Goal: Task Accomplishment & Management: Manage account settings

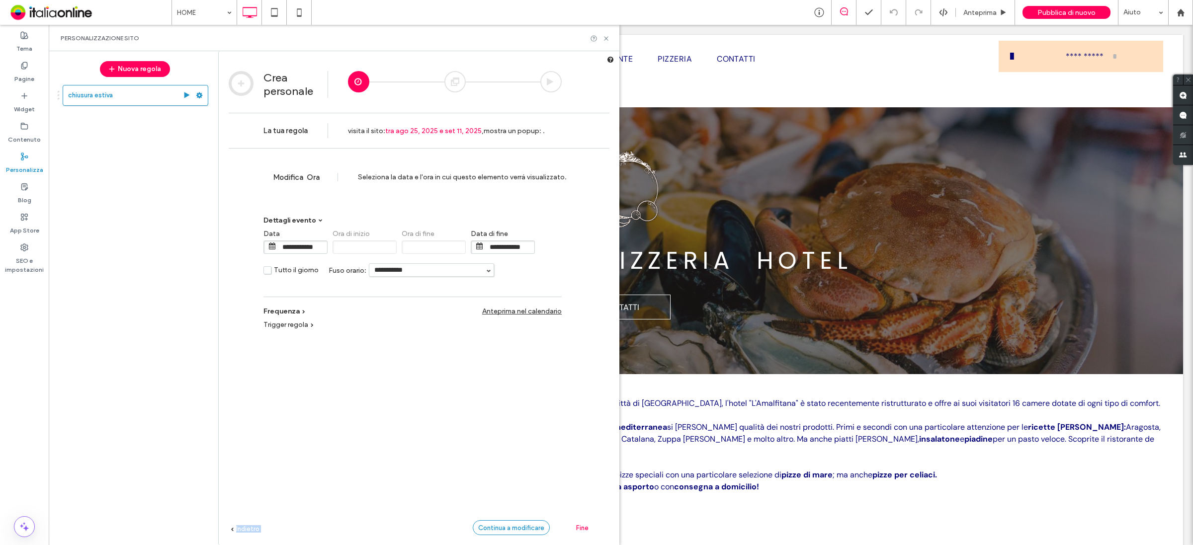
click at [518, 56] on div "Crea personale La tua regola visita il sito : tra ago 25, 2025 e set 11, 2025 ,…" at bounding box center [419, 56] width 401 height 0
click at [517, 525] on span "Continua a modificare" at bounding box center [511, 527] width 66 height 7
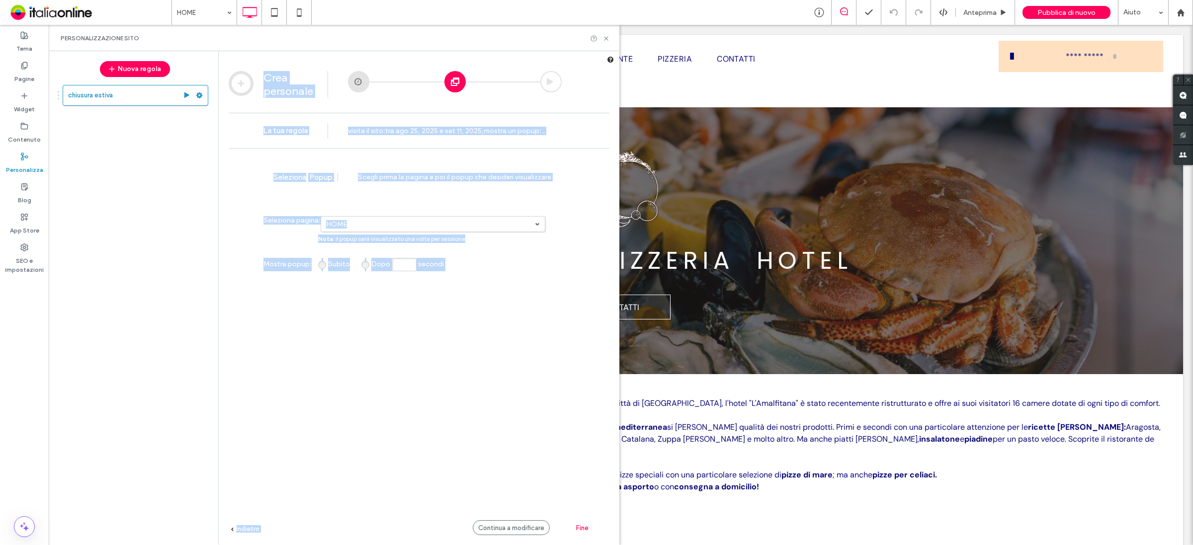
click at [506, 373] on div "**********" at bounding box center [419, 361] width 381 height 427
click at [498, 383] on div "**********" at bounding box center [419, 361] width 381 height 427
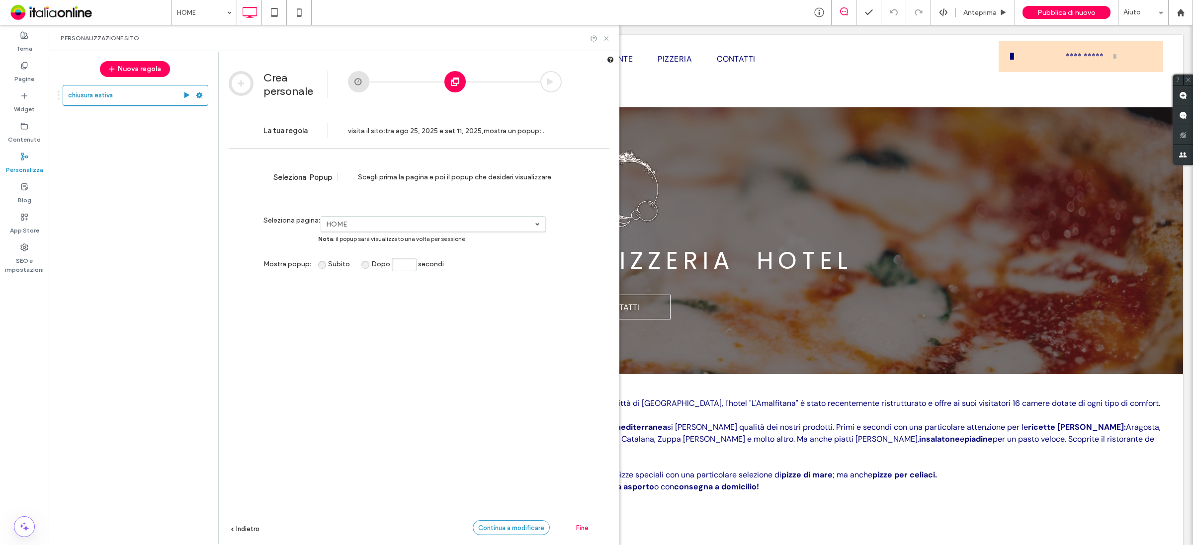
click at [507, 528] on span "Continua a modificare" at bounding box center [511, 527] width 66 height 7
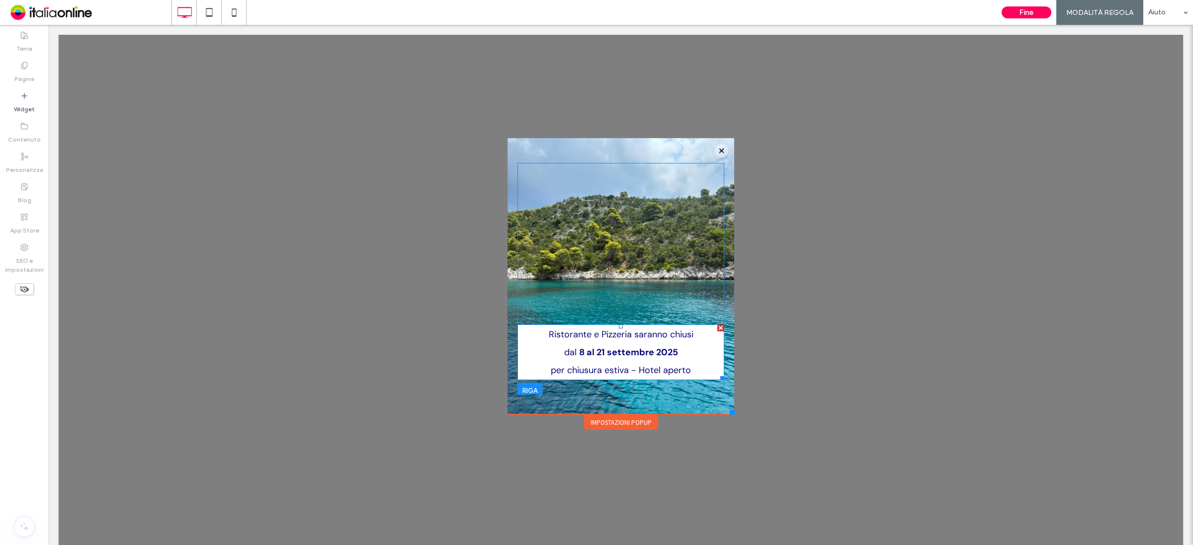
scroll to position [4, 0]
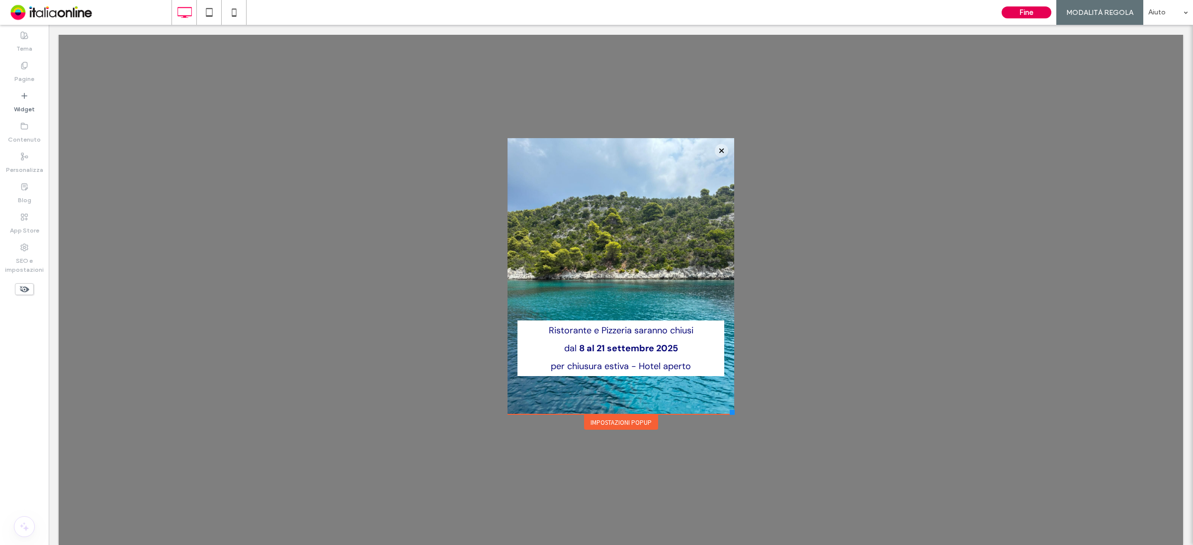
click at [1017, 13] on button "Fine" at bounding box center [1026, 12] width 50 height 12
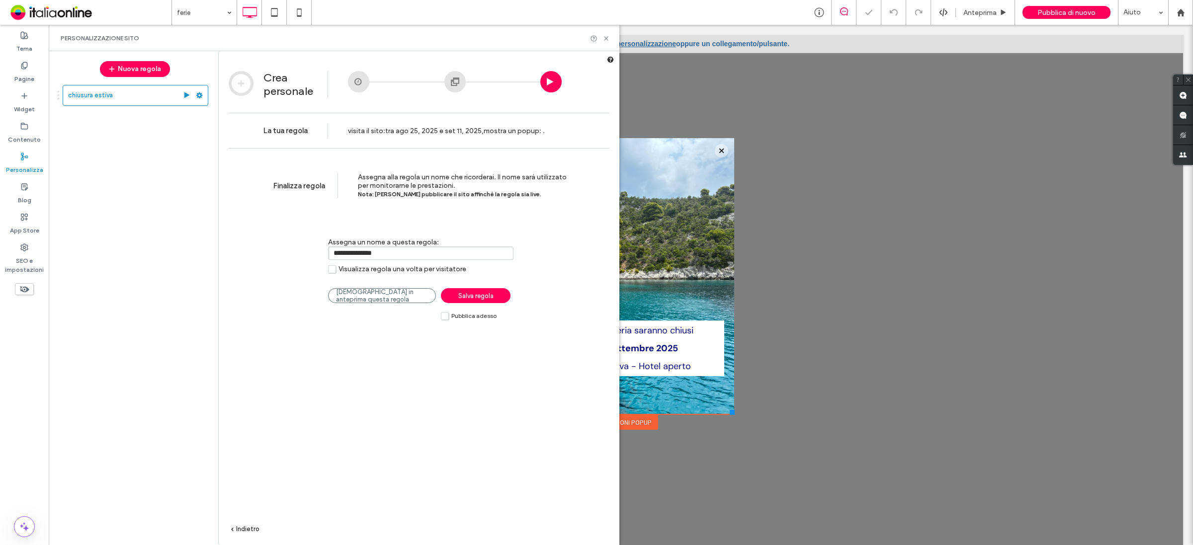
drag, startPoint x: 448, startPoint y: 321, endPoint x: 458, endPoint y: 311, distance: 14.1
click at [448, 320] on label "Pubblica adesso" at bounding box center [469, 316] width 56 height 8
click at [463, 300] on span "Salva regola" at bounding box center [475, 295] width 35 height 7
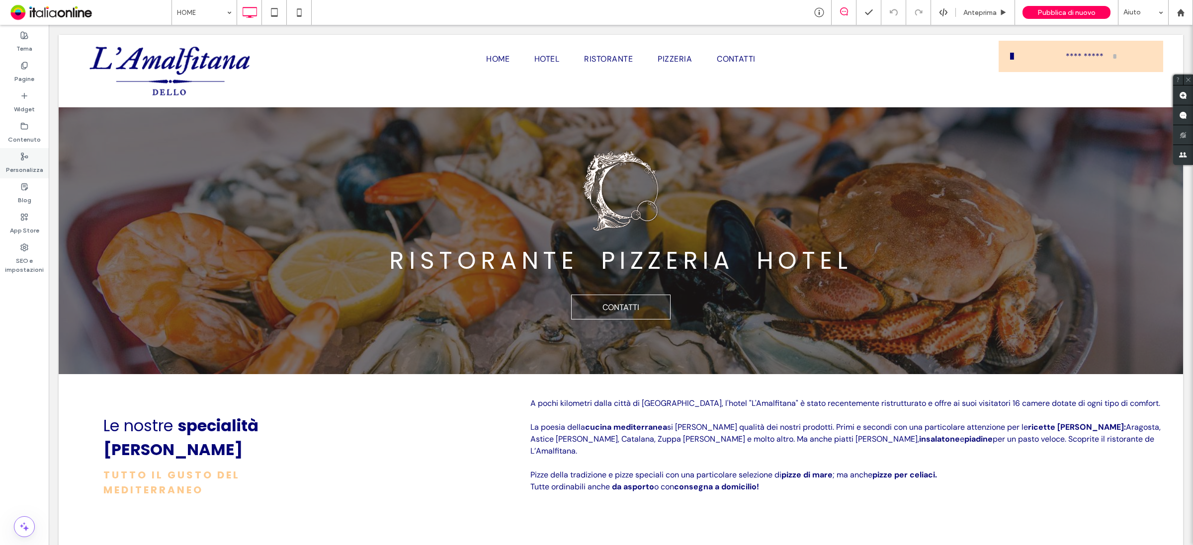
click at [25, 150] on div "Personalizza" at bounding box center [24, 163] width 49 height 30
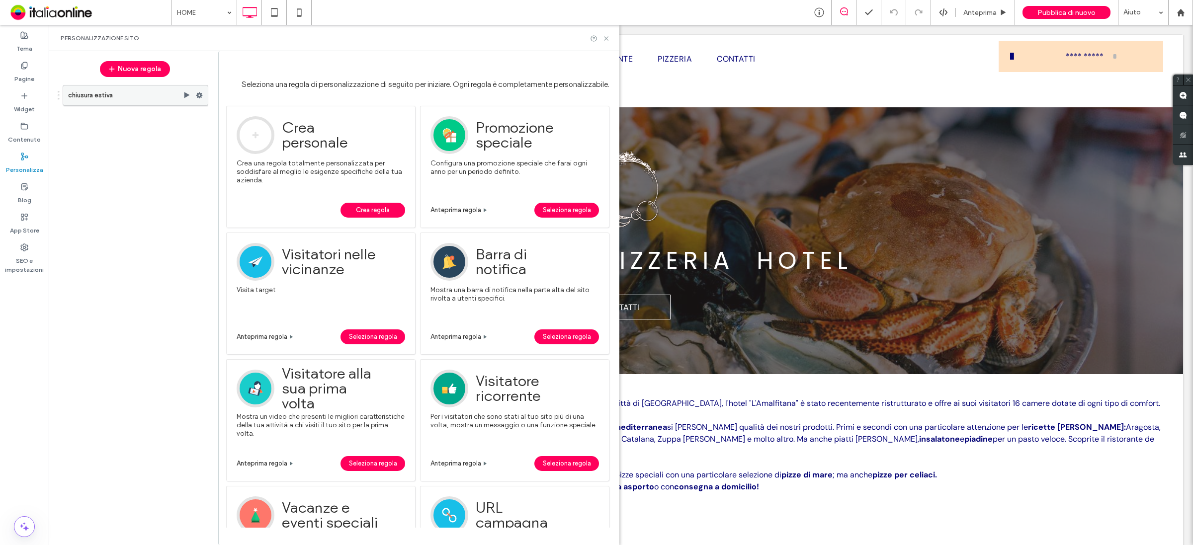
click at [138, 92] on label "chiusura estiva" at bounding box center [125, 95] width 115 height 20
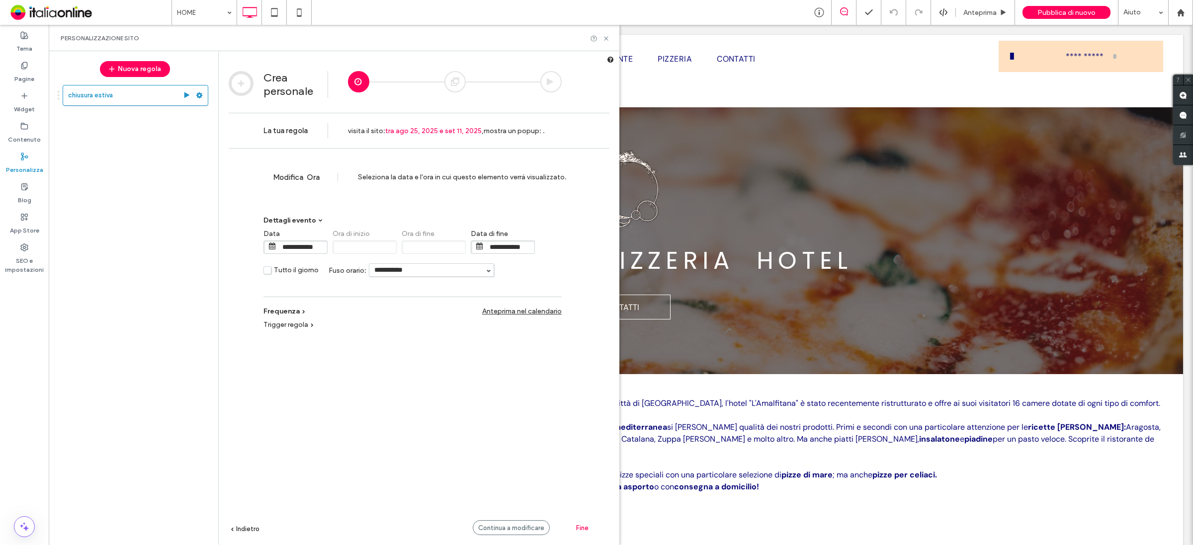
click at [507, 249] on input "**********" at bounding box center [510, 247] width 50 height 12
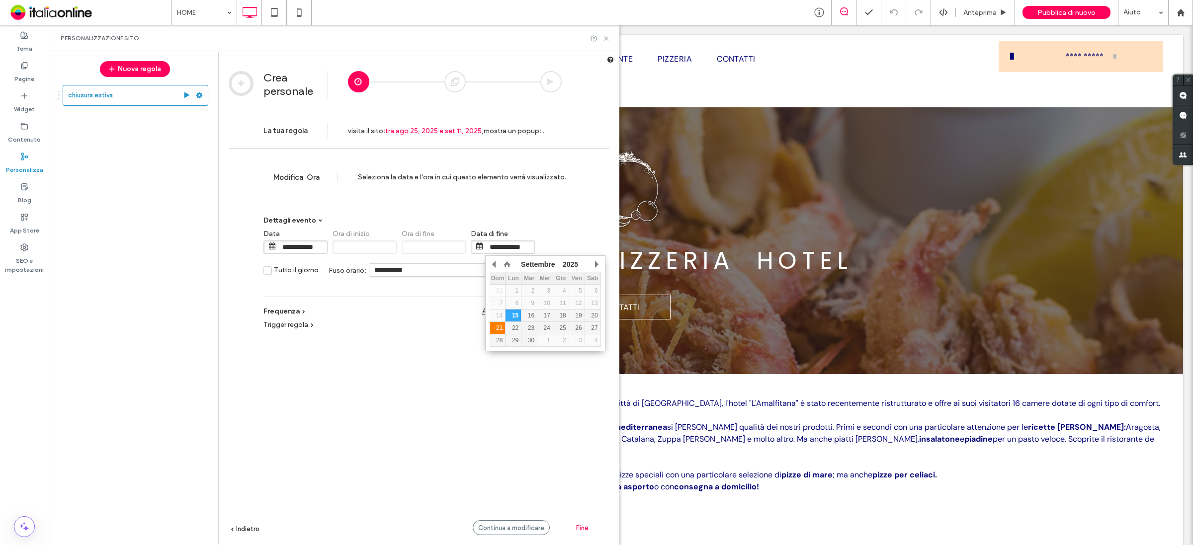
click at [496, 329] on div "21" at bounding box center [497, 328] width 15 height 7
type input "**********"
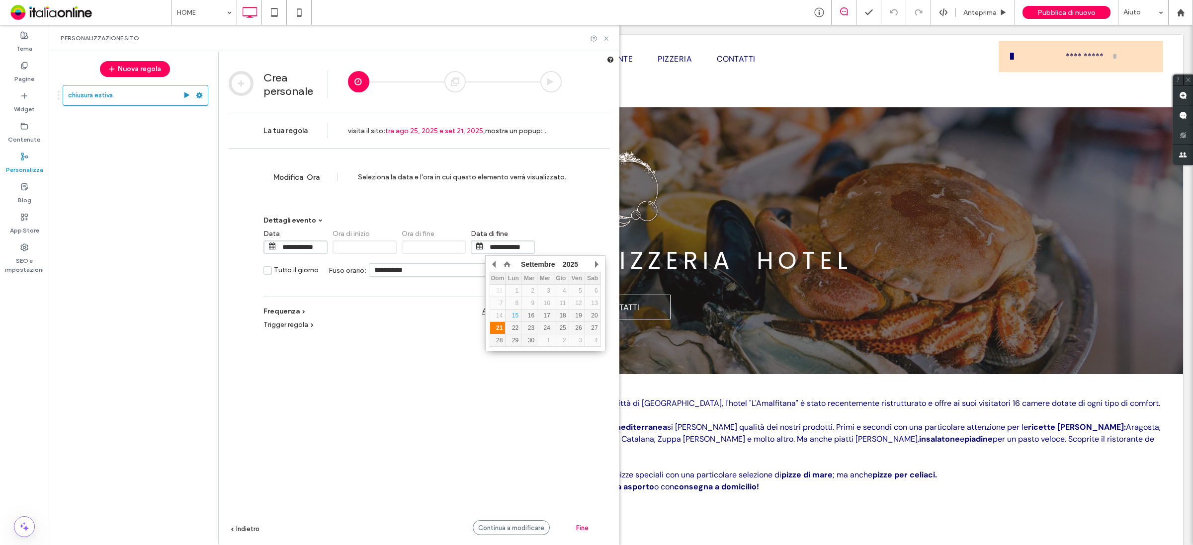
click at [497, 331] on td "21" at bounding box center [497, 328] width 16 height 12
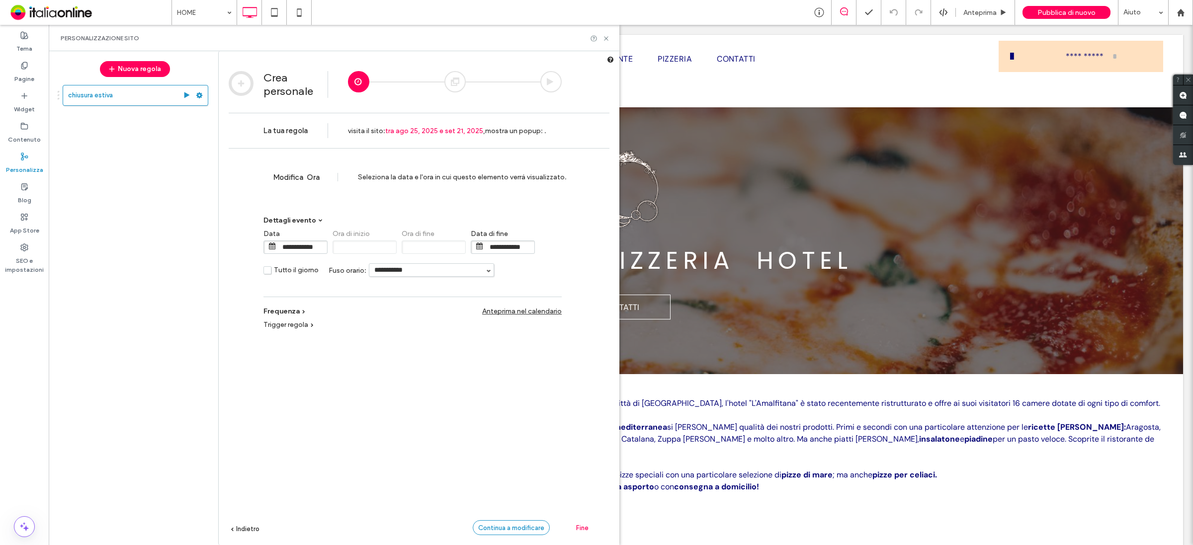
click at [522, 522] on div "Continua a modificare" at bounding box center [511, 527] width 77 height 15
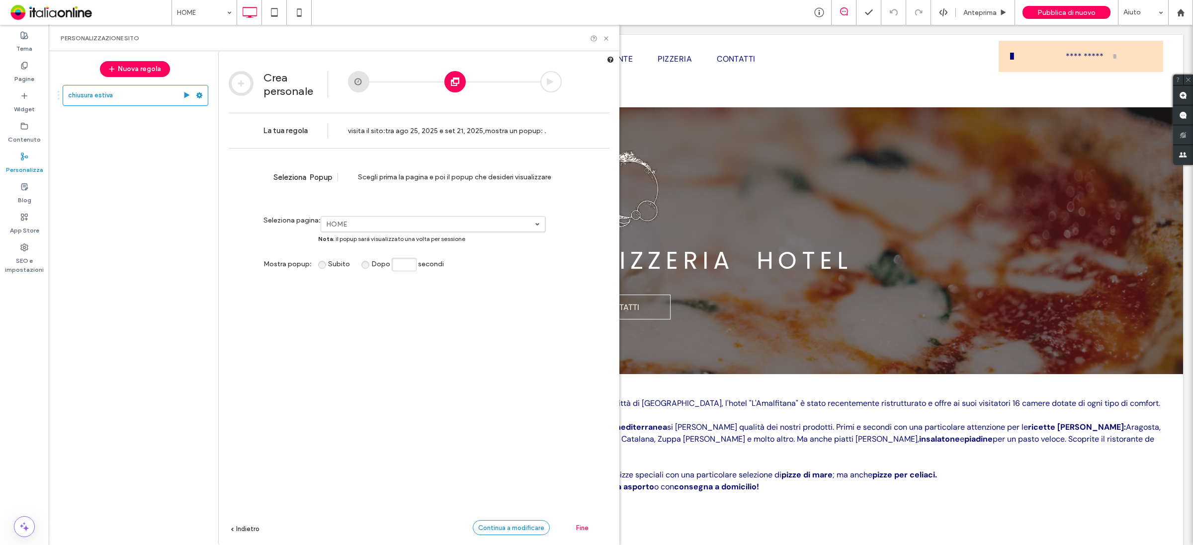
click at [517, 521] on div "Continua a modificare" at bounding box center [511, 527] width 77 height 15
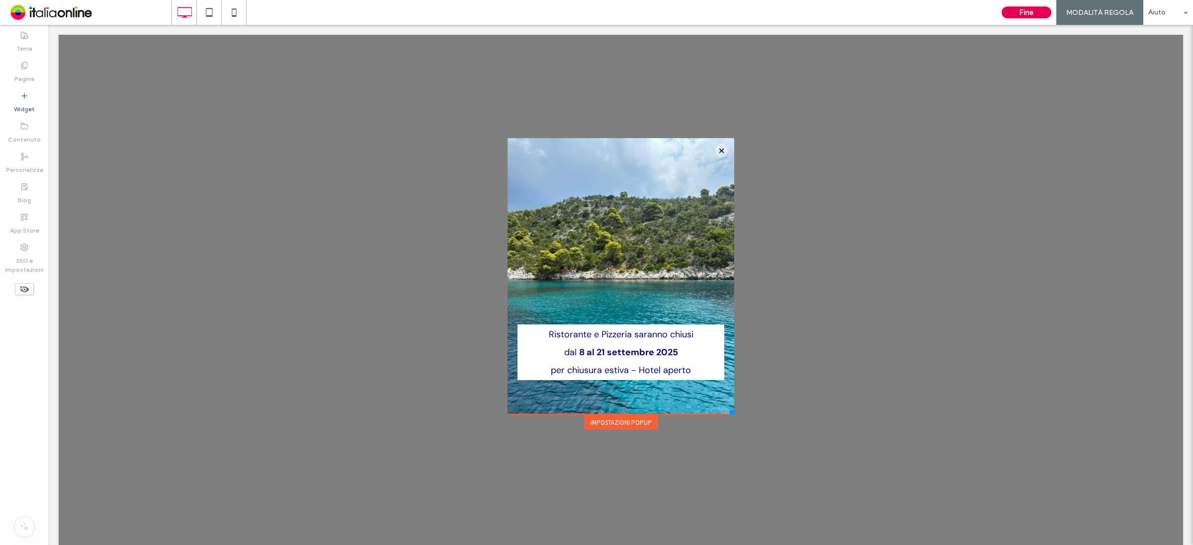
click at [1032, 11] on button "Fine" at bounding box center [1026, 12] width 50 height 12
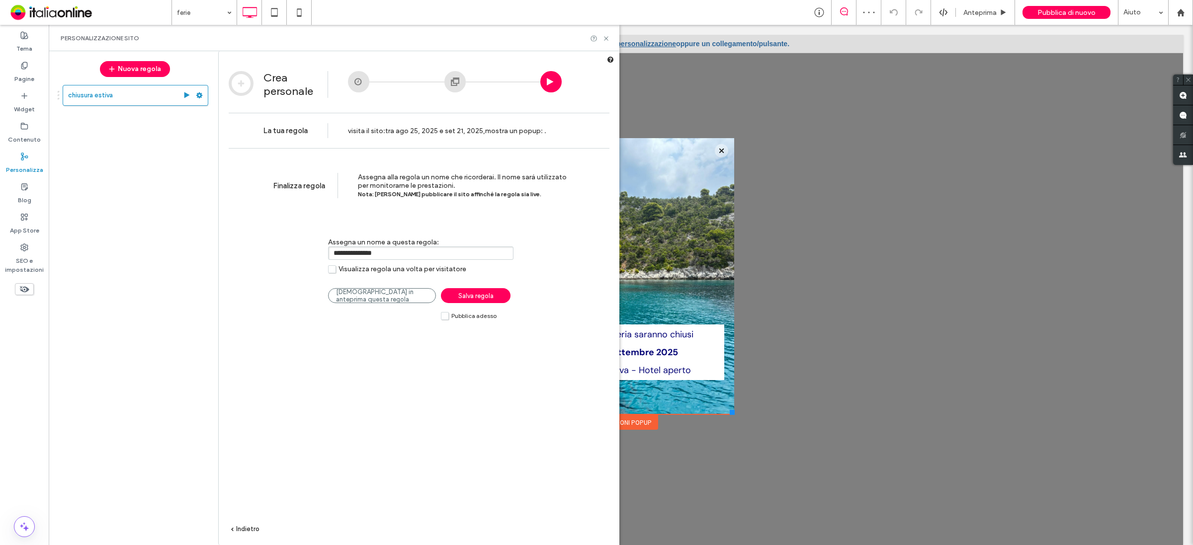
click at [468, 300] on span "Salva regola" at bounding box center [475, 295] width 35 height 7
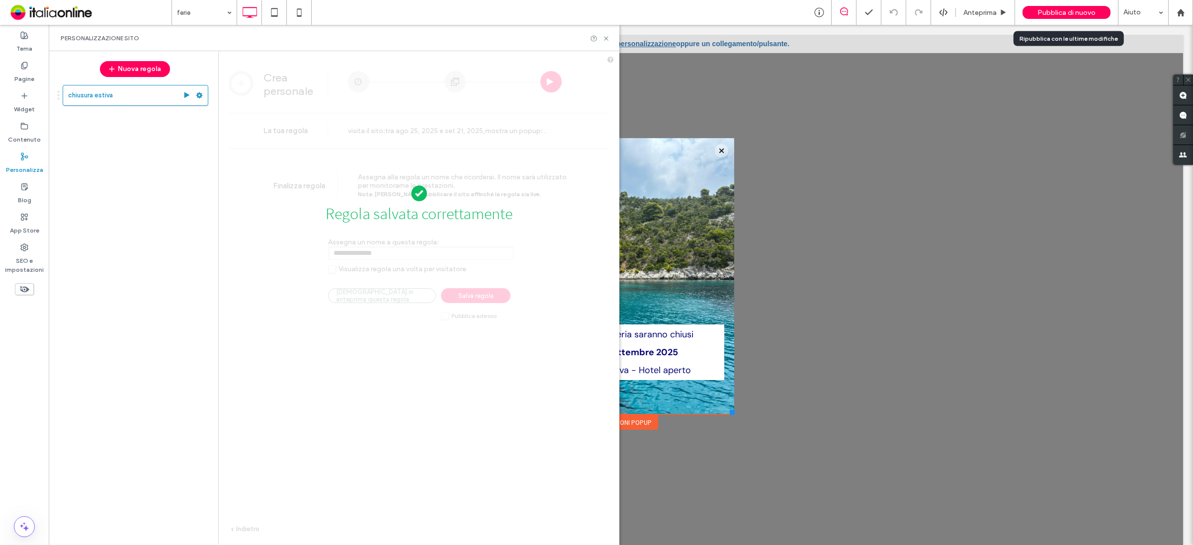
click at [1057, 11] on span "Pubblica di nuovo" at bounding box center [1066, 12] width 58 height 8
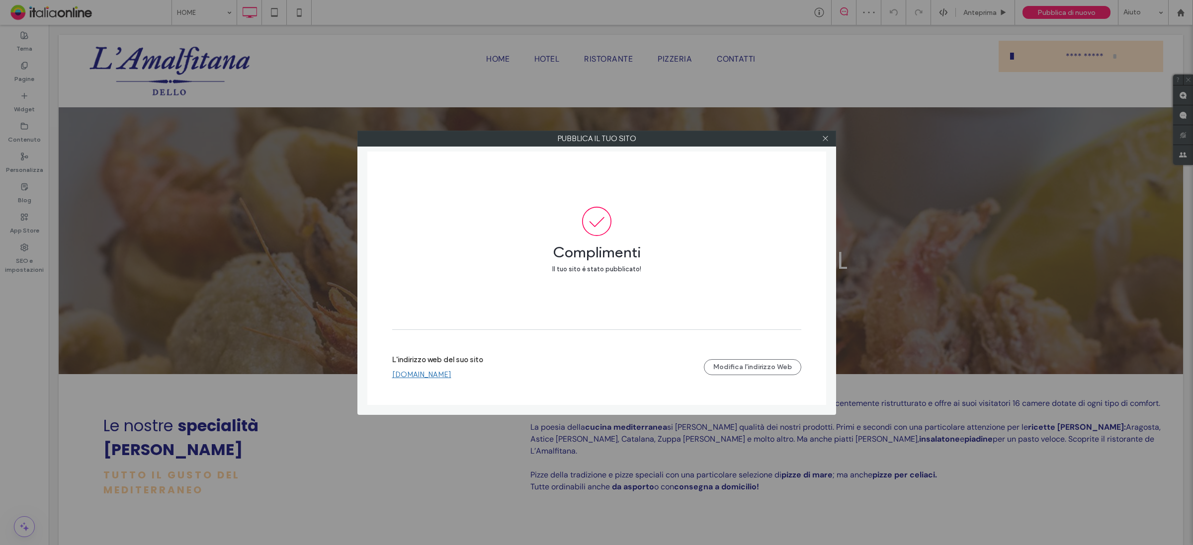
drag, startPoint x: 478, startPoint y: 374, endPoint x: 533, endPoint y: 269, distance: 118.0
click at [451, 374] on link "[DOMAIN_NAME]" at bounding box center [421, 374] width 59 height 9
